Goal: Communication & Community: Answer question/provide support

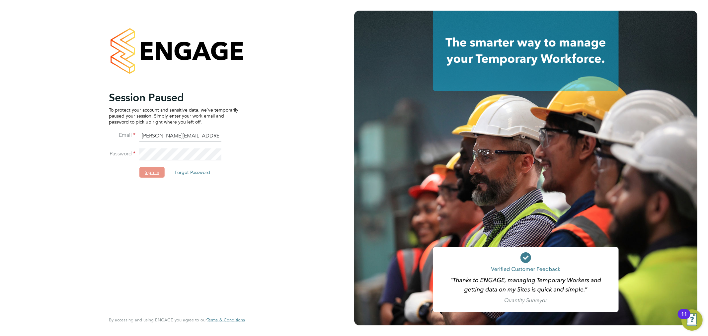
click at [148, 173] on button "Sign In" at bounding box center [151, 172] width 25 height 11
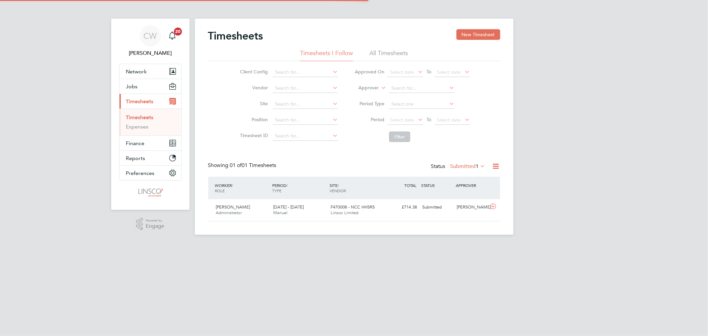
scroll to position [17, 58]
click at [299, 208] on span "16 - 22 Aug 2025" at bounding box center [288, 207] width 31 height 6
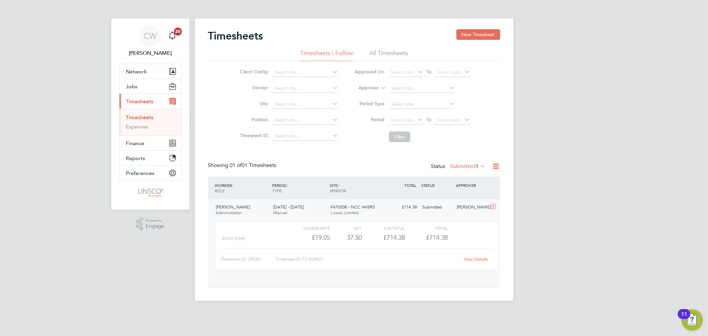
scroll to position [11, 65]
click at [477, 258] on link "View Details" at bounding box center [476, 259] width 24 height 6
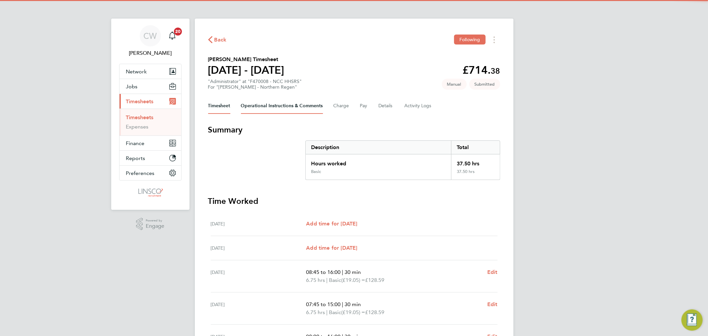
click at [265, 104] on Comments-tab "Operational Instructions & Comments" at bounding box center [282, 106] width 82 height 16
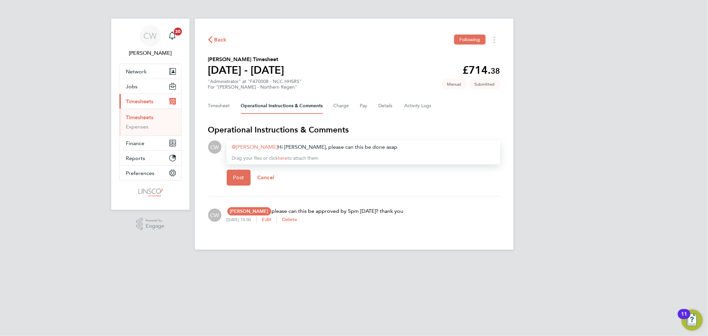
click at [362, 150] on div "Andy Alls ​ Hi Andy, please can this be done asap Drag your files or click here…" at bounding box center [364, 152] width 274 height 24
click at [364, 147] on div "Andy Alls ​ Hi Andy, please can this be done asap" at bounding box center [363, 147] width 263 height 8
click at [237, 175] on span "Post" at bounding box center [238, 177] width 11 height 7
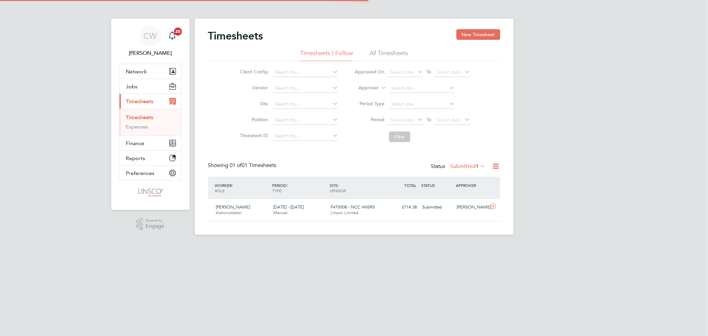
scroll to position [17, 58]
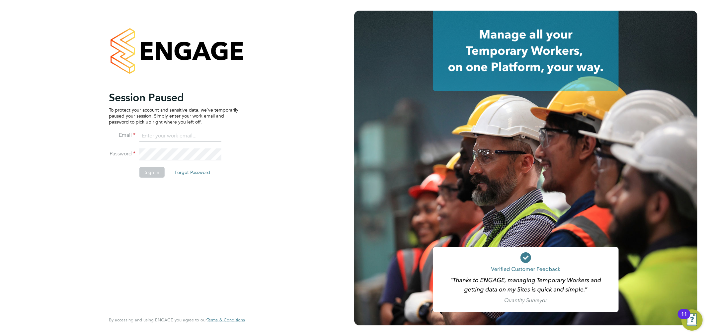
type input "[PERSON_NAME][EMAIL_ADDRESS][DOMAIN_NAME]"
click at [154, 176] on button "Sign In" at bounding box center [151, 172] width 25 height 11
